Goal: Task Accomplishment & Management: Manage account settings

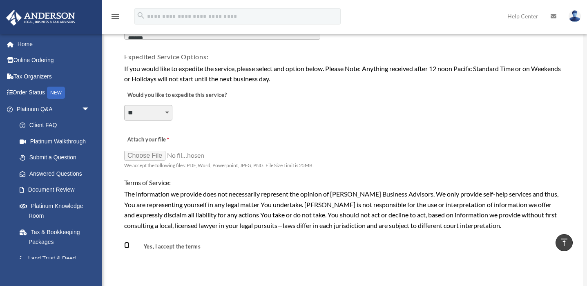
scroll to position [584, 0]
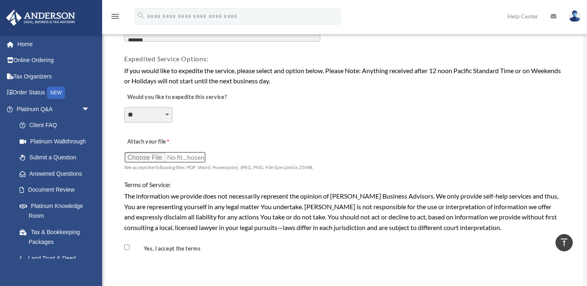
click at [147, 155] on input "Attach your file" at bounding box center [165, 157] width 82 height 11
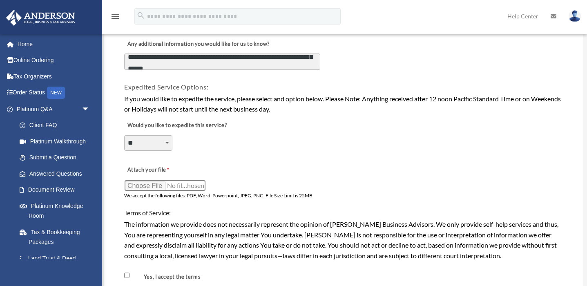
scroll to position [556, 0]
click at [196, 186] on input "Attach your file" at bounding box center [165, 184] width 82 height 11
type input "**********"
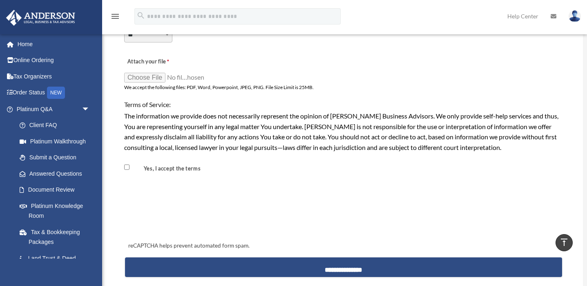
scroll to position [696, 0]
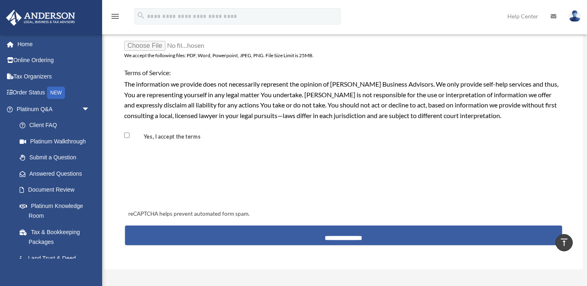
click at [330, 239] on input "**********" at bounding box center [343, 236] width 437 height 20
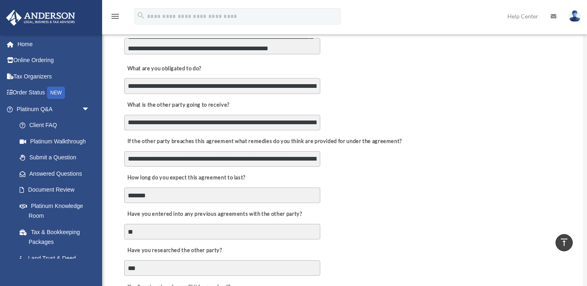
scroll to position [257, 0]
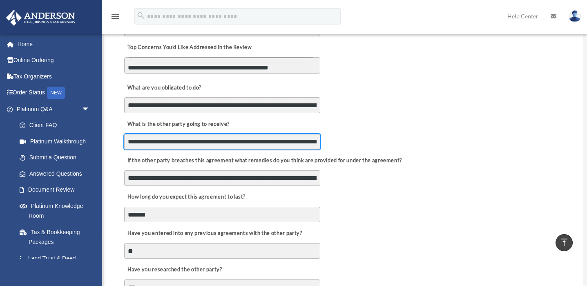
click at [268, 145] on input "**********" at bounding box center [222, 142] width 196 height 16
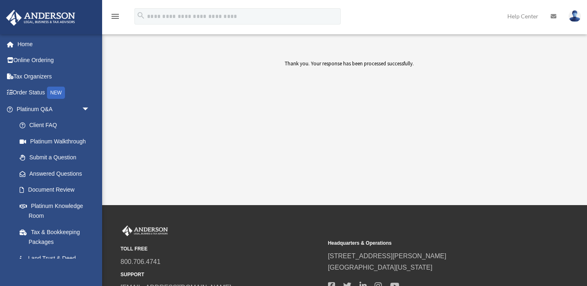
scroll to position [41, 0]
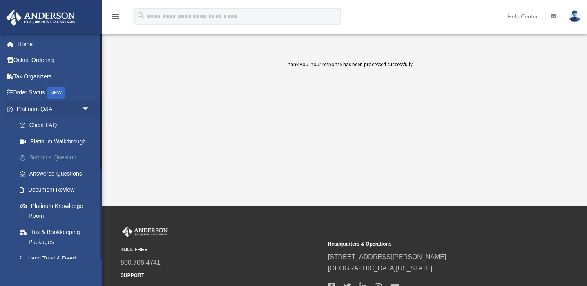
click at [54, 154] on link "Submit a Question" at bounding box center [56, 158] width 91 height 16
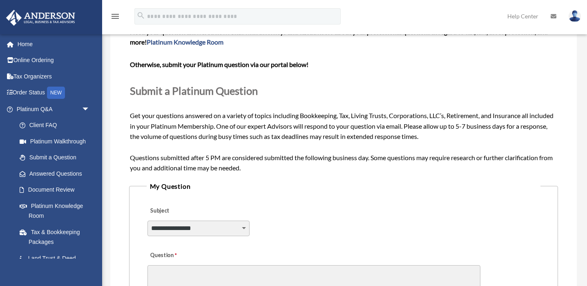
scroll to position [85, 0]
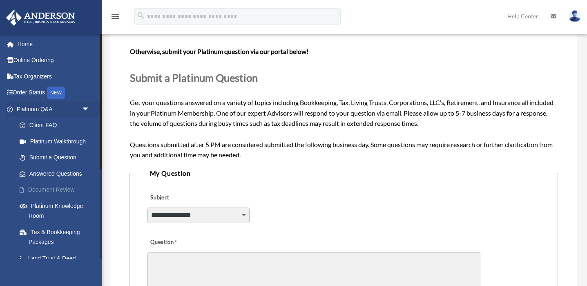
click at [64, 186] on link "Document Review" at bounding box center [56, 190] width 91 height 16
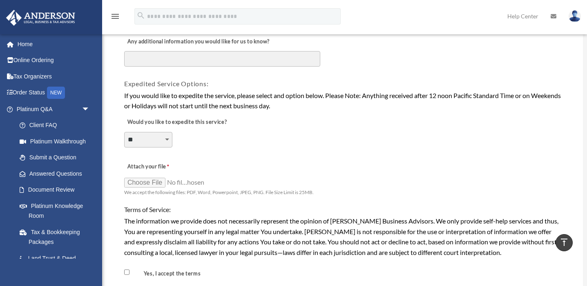
scroll to position [560, 0]
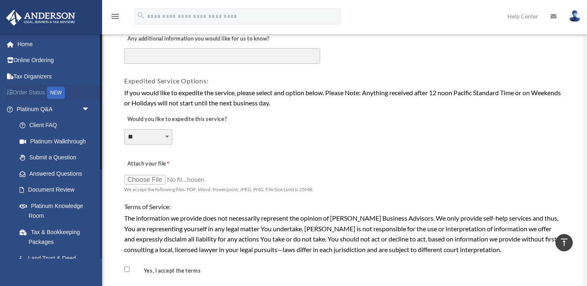
click at [36, 92] on link "Order Status NEW" at bounding box center [54, 93] width 96 height 17
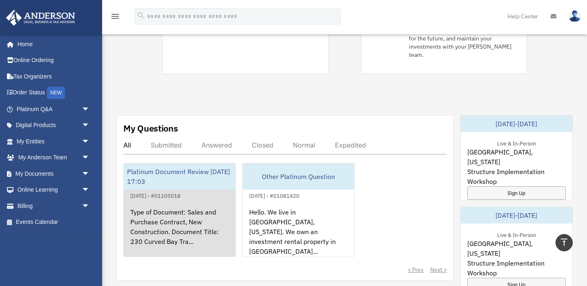
scroll to position [252, 0]
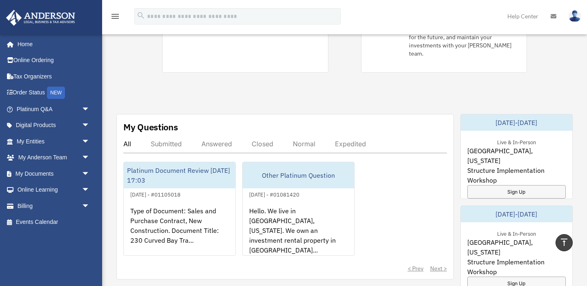
click at [165, 140] on div "Submitted" at bounding box center [166, 144] width 31 height 8
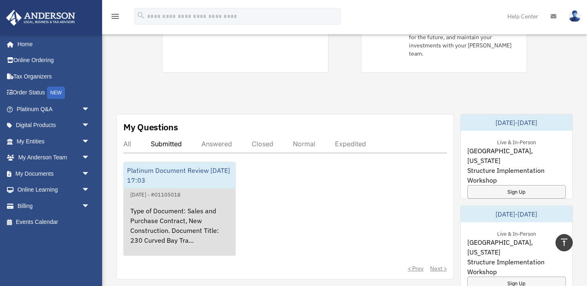
click at [156, 201] on div "Type of Document: Sales and Purchase Contract, New Construction. Document Title…" at bounding box center [180, 231] width 112 height 64
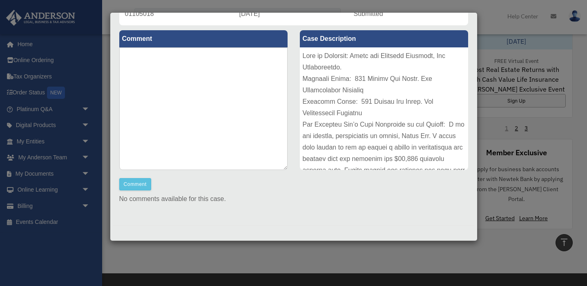
scroll to position [610, 0]
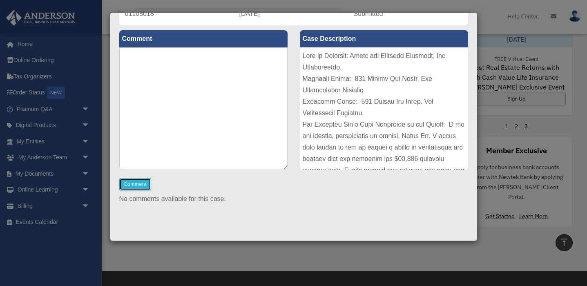
click at [138, 180] on button "Comment" at bounding box center [135, 184] width 32 height 12
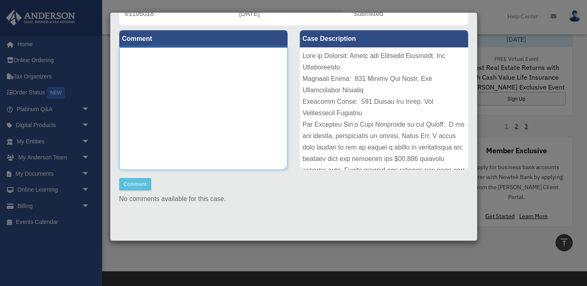
click at [134, 82] on textarea at bounding box center [203, 108] width 168 height 123
click at [219, 53] on textarea "**********" at bounding box center [203, 108] width 168 height 123
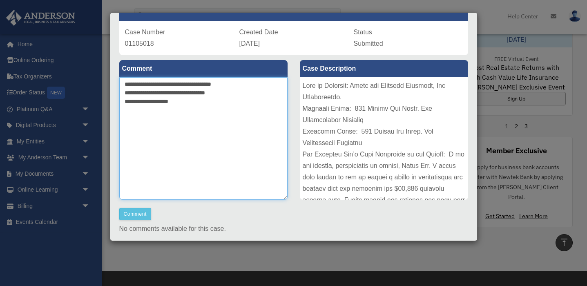
scroll to position [54, 0]
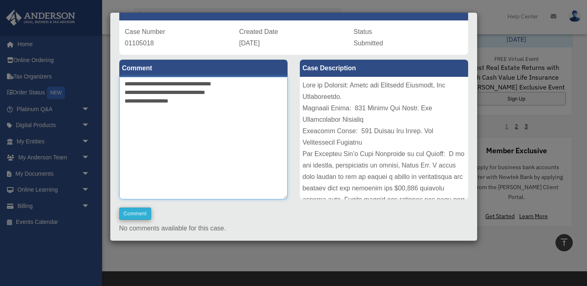
type textarea "**********"
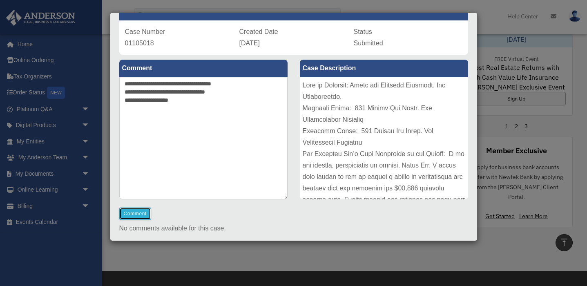
click at [132, 210] on button "Comment" at bounding box center [135, 214] width 32 height 12
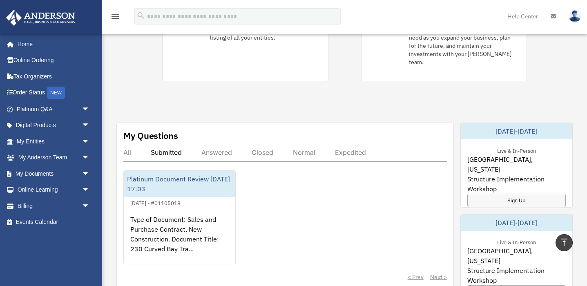
scroll to position [240, 0]
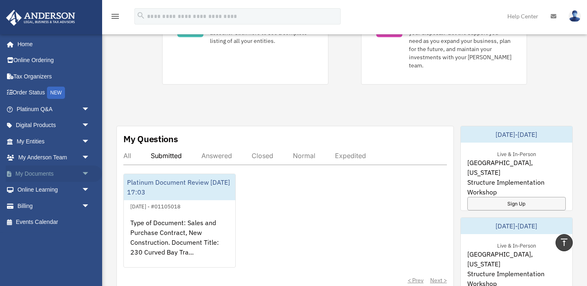
click at [82, 169] on span "arrow_drop_down" at bounding box center [90, 174] width 16 height 17
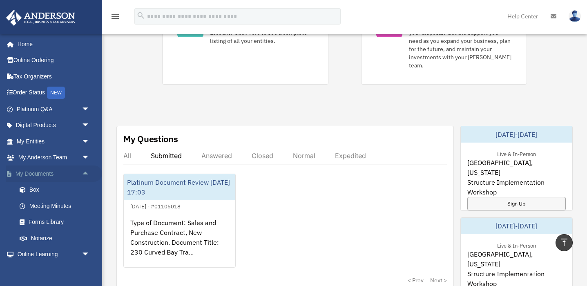
click at [85, 172] on span "arrow_drop_up" at bounding box center [90, 174] width 16 height 17
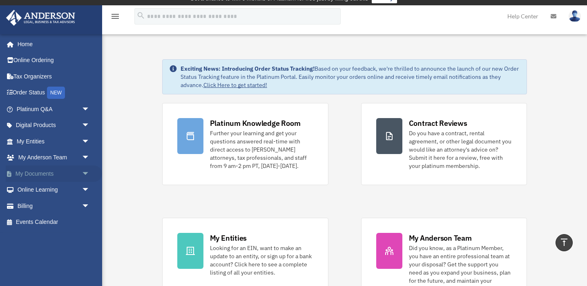
scroll to position [0, 0]
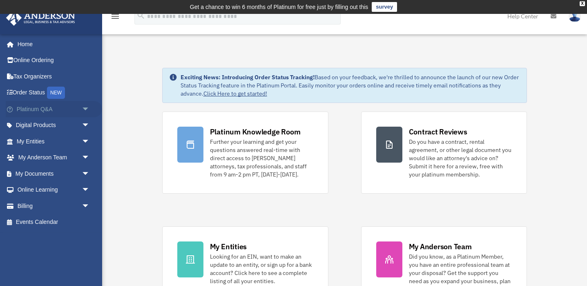
click at [42, 110] on link "Platinum Q&A arrow_drop_down" at bounding box center [54, 109] width 96 height 16
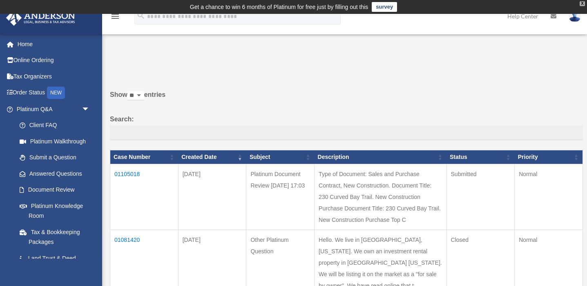
click at [584, 4] on div "X" at bounding box center [582, 3] width 5 height 5
